Goal: Information Seeking & Learning: Find specific fact

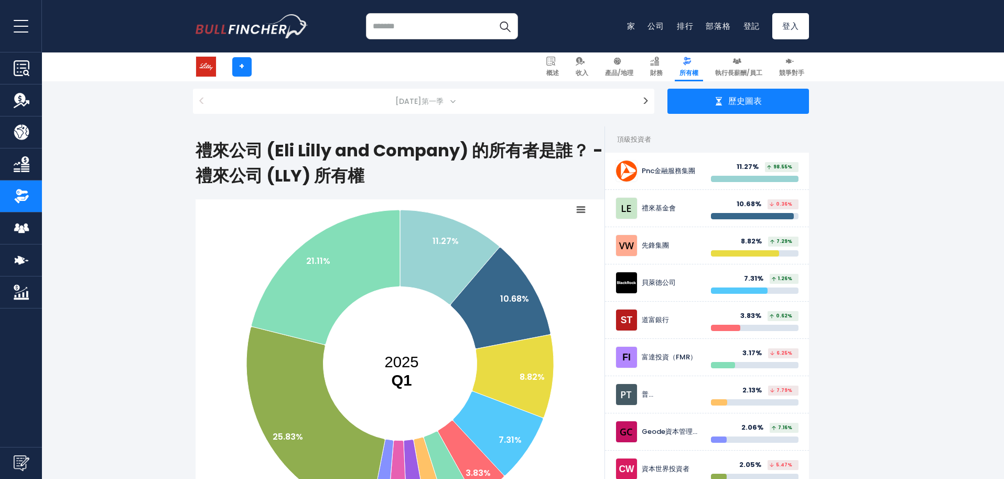
scroll to position [157, 0]
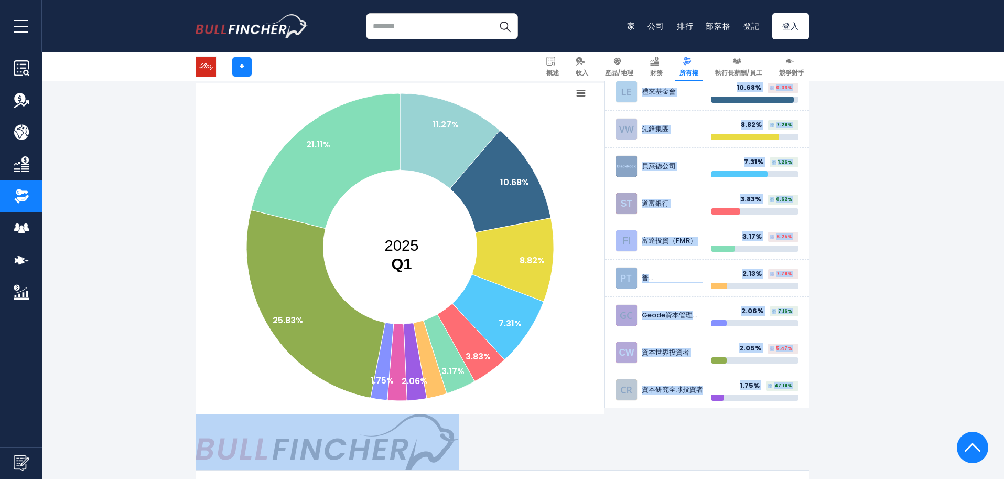
drag, startPoint x: 200, startPoint y: 94, endPoint x: 805, endPoint y: 462, distance: 707.0
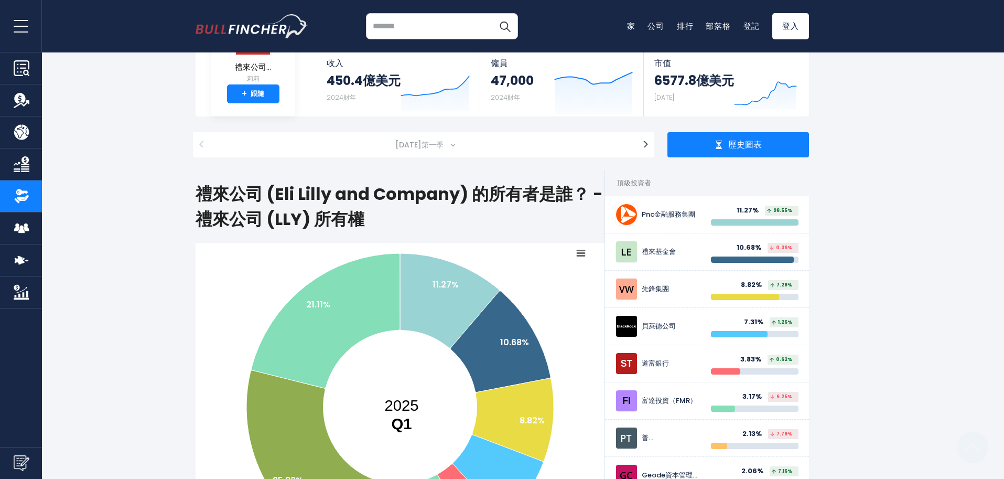
scroll to position [0, 0]
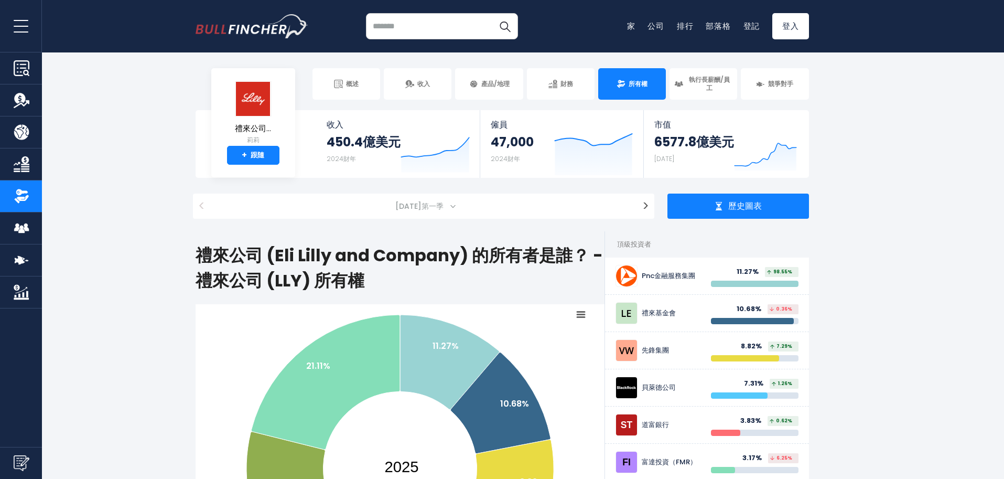
drag, startPoint x: 997, startPoint y: 0, endPoint x: 253, endPoint y: 25, distance: 744.2
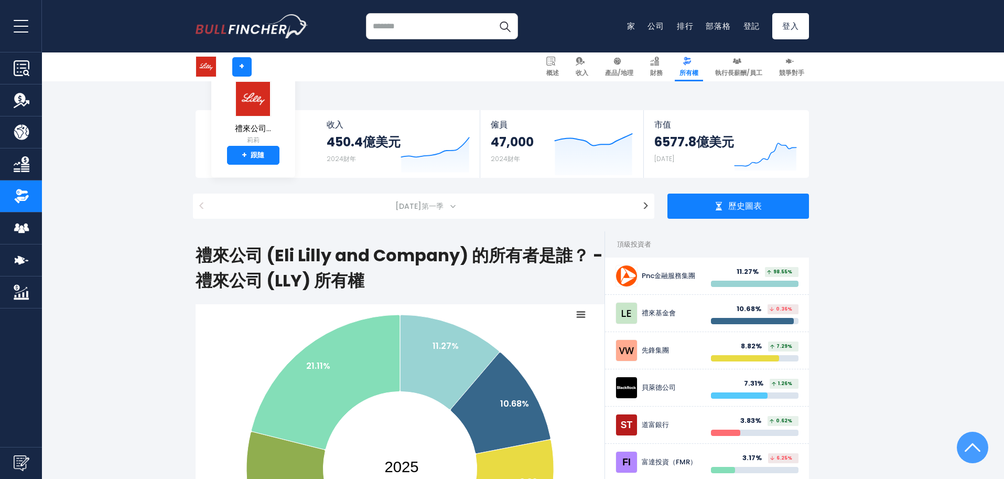
scroll to position [420, 0]
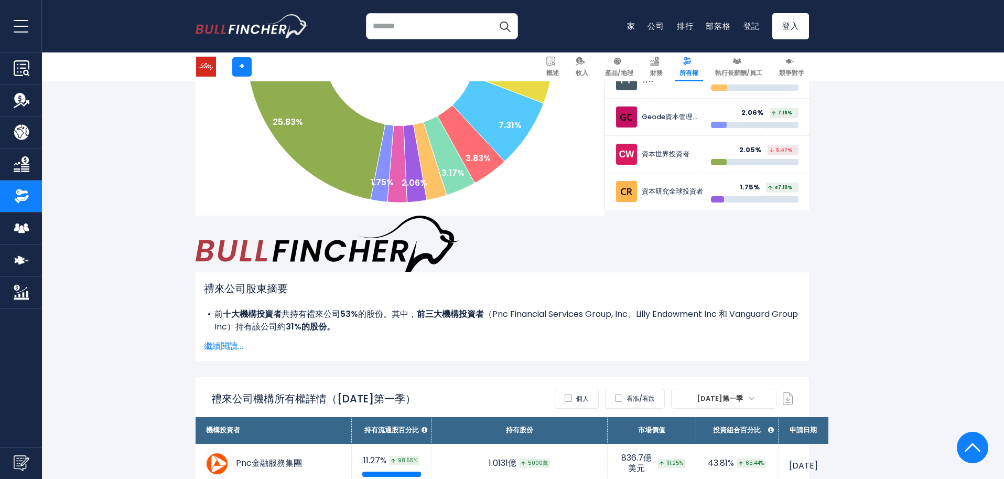
click at [227, 276] on div "禮來公司股東摘要 前 十大機構投資者 共持有禮來公司 53% 的股份。其中， 前三大機構投資者 （ Pnc Financial Services Group,…" at bounding box center [503, 316] width 614 height 89
click at [217, 340] on font "繼續閱讀..." at bounding box center [224, 346] width 40 height 12
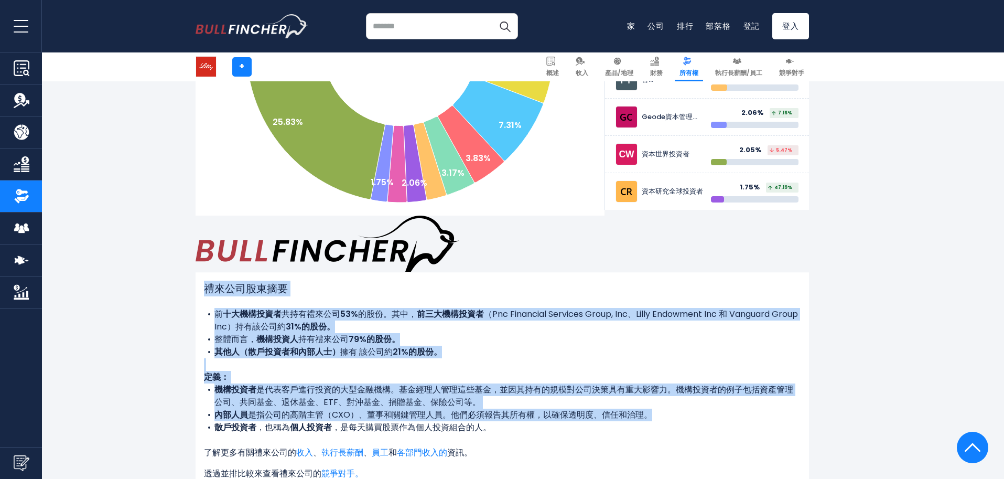
drag, startPoint x: 205, startPoint y: 225, endPoint x: 494, endPoint y: 376, distance: 326.1
click at [494, 376] on div "禮來公司股東摘要 前 十大機構投資者 共持有禮來公司 53% 的股份。其中， 前三大機構投資者 （ Pnc Financial Services Group,…" at bounding box center [502, 391] width 597 height 220
copy div "loremips d sitamet consect 73% adi。el， seddoeiu （ Tem Incididun Utlabore Etdol,…"
click at [309, 333] on font "持有禮" at bounding box center [310, 339] width 25 height 12
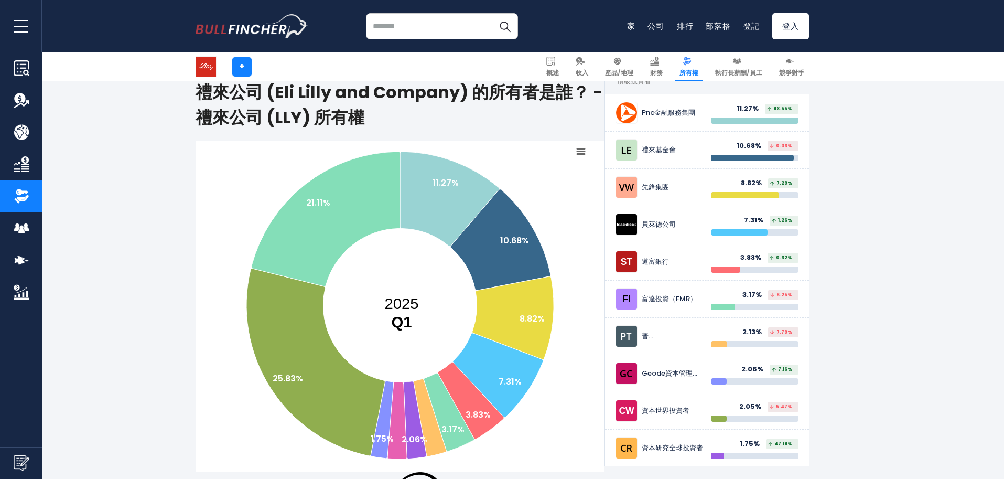
scroll to position [157, 0]
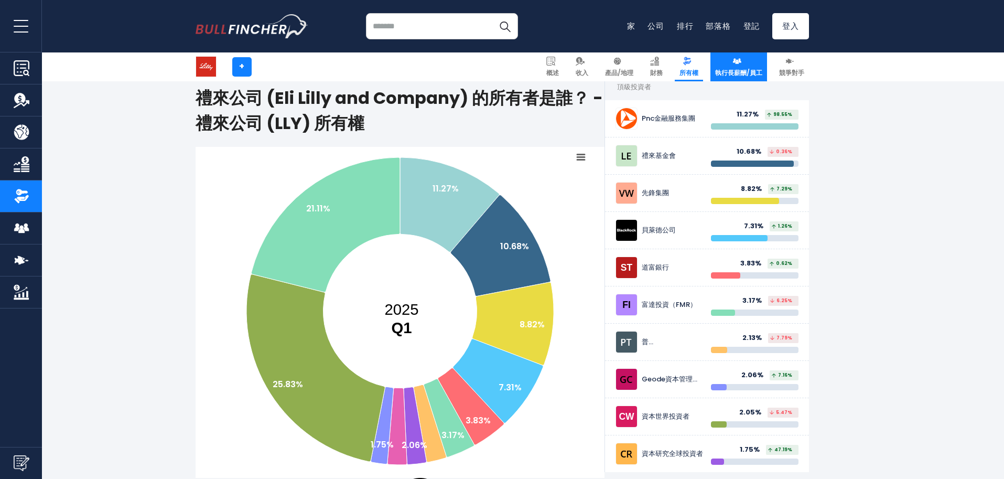
click at [746, 69] on font "執行長薪酬/員工" at bounding box center [738, 72] width 47 height 9
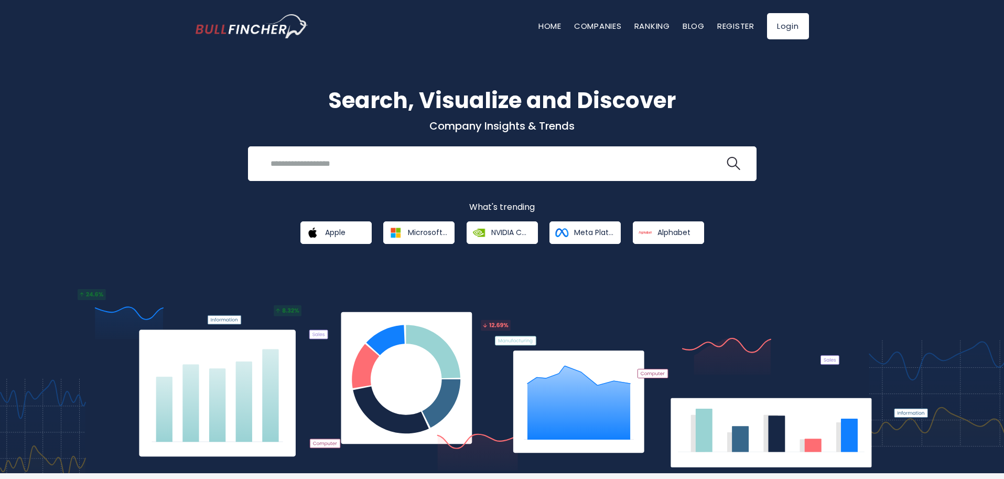
click at [859, 122] on div "Search, Visualize and Discover Company Insights & Trends Recent searches Trendi…" at bounding box center [502, 255] width 1004 height 436
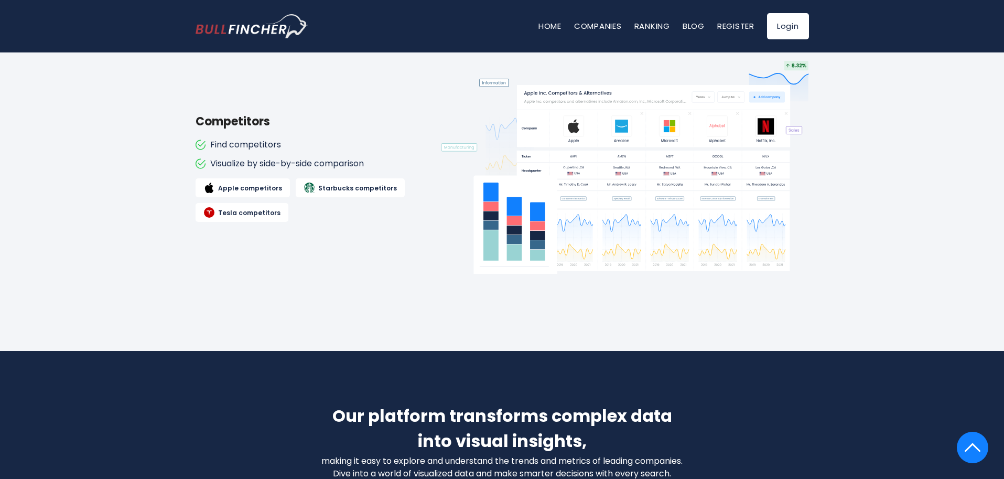
scroll to position [1264, 0]
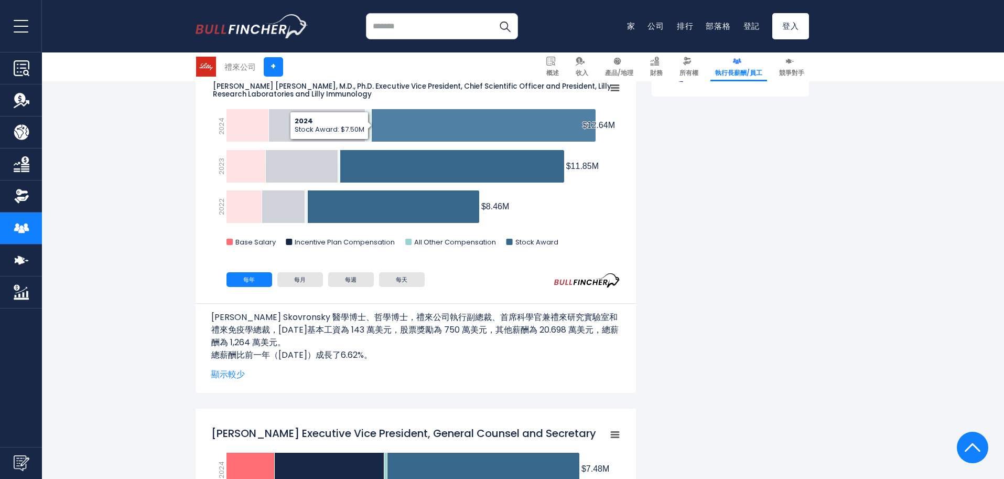
scroll to position [682, 0]
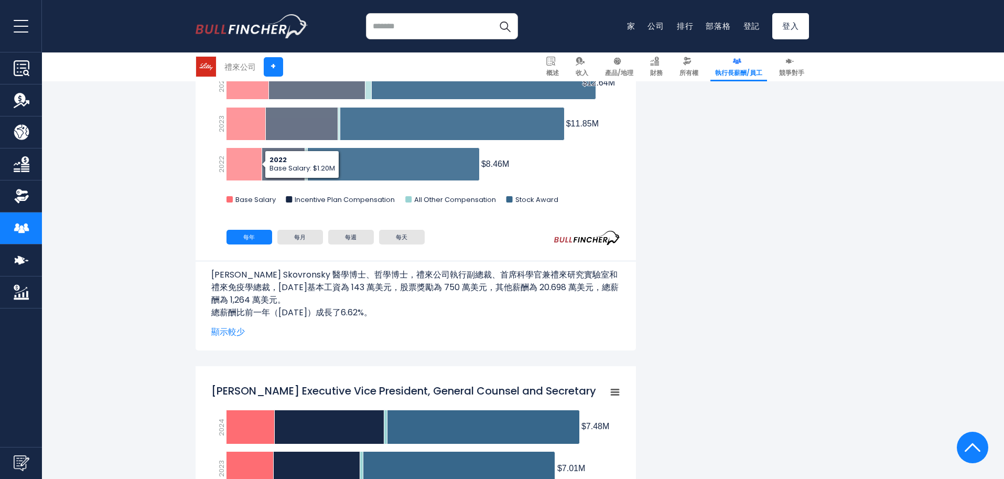
drag, startPoint x: 599, startPoint y: 183, endPoint x: 158, endPoint y: 146, distance: 442.7
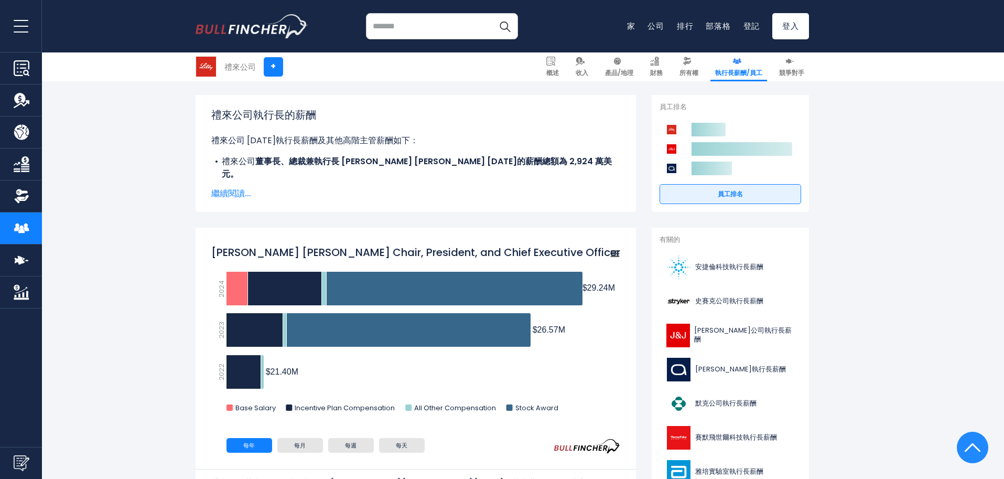
scroll to position [105, 0]
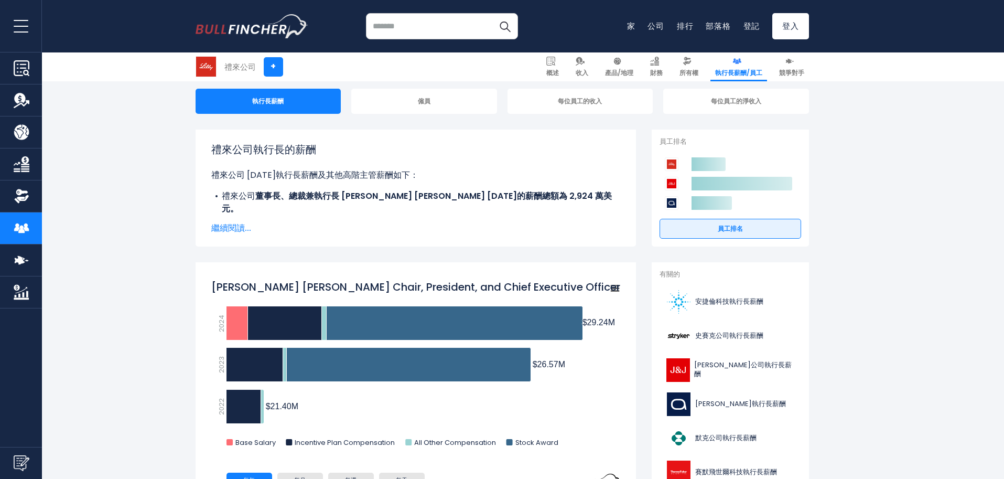
click at [230, 224] on font "繼續閱讀..." at bounding box center [231, 228] width 40 height 12
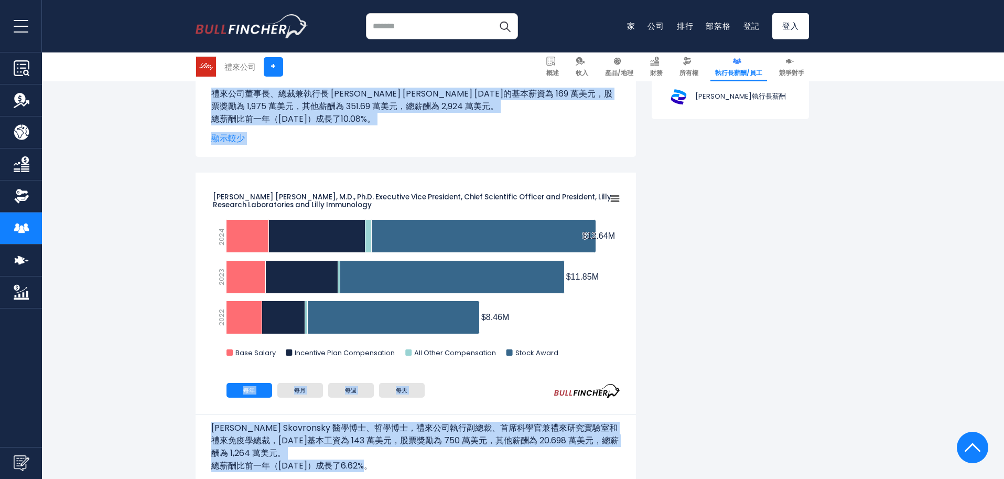
scroll to position [628, 0]
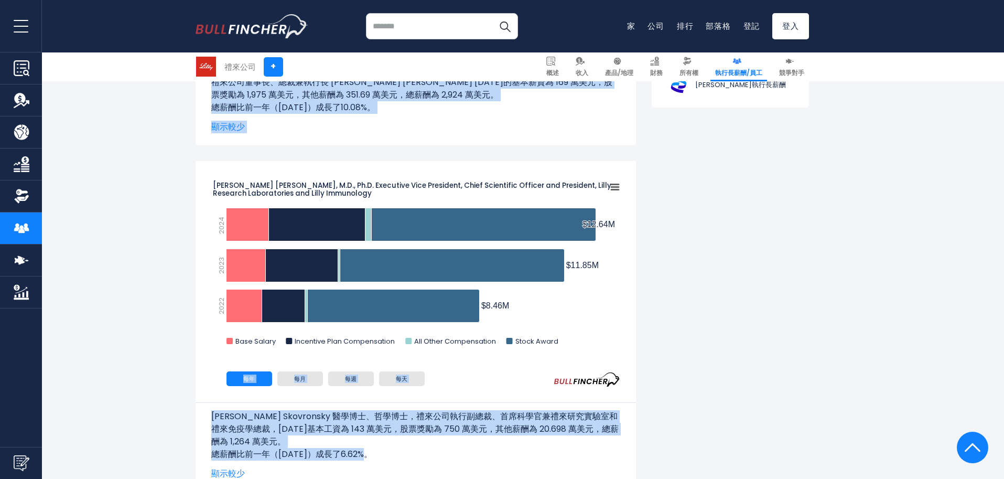
drag, startPoint x: 211, startPoint y: 147, endPoint x: 628, endPoint y: 459, distance: 520.8
copy div "禮來公司執行長的薪酬 禮來公司 2024 年執行長薪酬及其他高階主管薪酬如下： 禮來公司 董事長、總裁兼執行長 David A. Ricks 2024 年的薪…"
